Goal: Obtain resource: Obtain resource

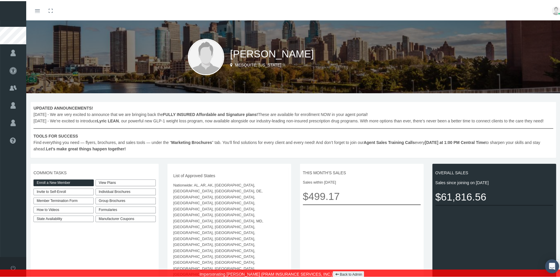
click at [107, 185] on link "View Plans" at bounding box center [126, 181] width 60 height 7
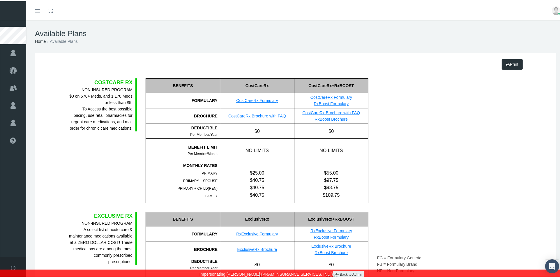
click at [251, 116] on link "CostCareRx Brochure with FAQ" at bounding box center [257, 114] width 58 height 5
click at [263, 99] on link "CostCareRx Formulary" at bounding box center [257, 99] width 42 height 5
